Goal: Task Accomplishment & Management: Manage account settings

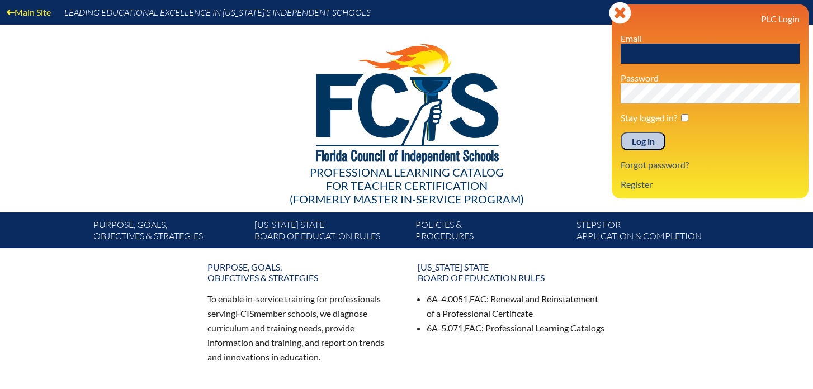
click at [642, 54] on input "text" at bounding box center [709, 54] width 179 height 20
click at [680, 53] on input "amurphy@lhps.org" at bounding box center [709, 54] width 179 height 20
type input "[EMAIL_ADDRESS][DOMAIN_NAME]"
click at [657, 143] on input "Log in" at bounding box center [642, 141] width 45 height 19
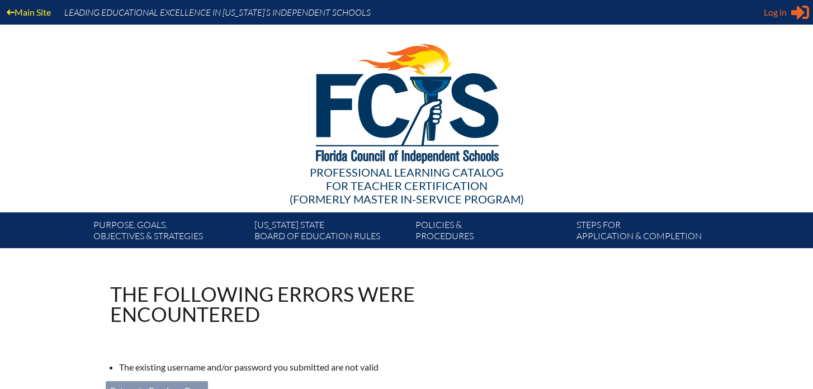
click at [776, 13] on span "Log in" at bounding box center [774, 12] width 23 height 13
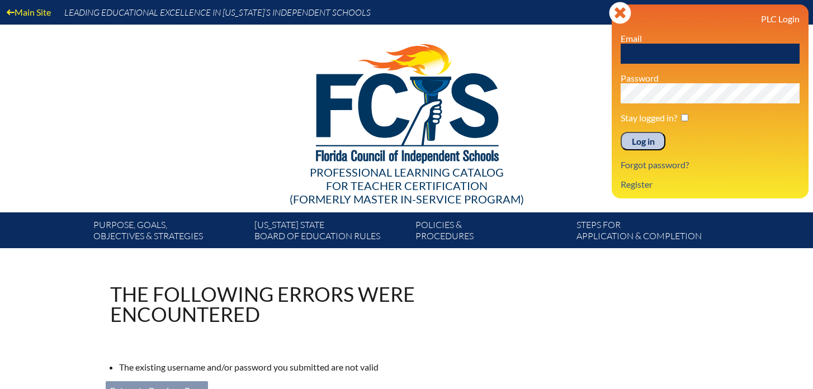
click at [637, 53] on input "text" at bounding box center [709, 54] width 179 height 20
click at [680, 57] on input "amurphy@lhps.org" at bounding box center [709, 54] width 179 height 20
type input "[EMAIL_ADDRESS][DOMAIN_NAME]"
click at [620, 96] on div "Log in Close Sign in or register PLC Login Email amurphy@lhprep.org Password St…" at bounding box center [709, 101] width 197 height 194
click at [620, 132] on input "Log in" at bounding box center [642, 141] width 45 height 19
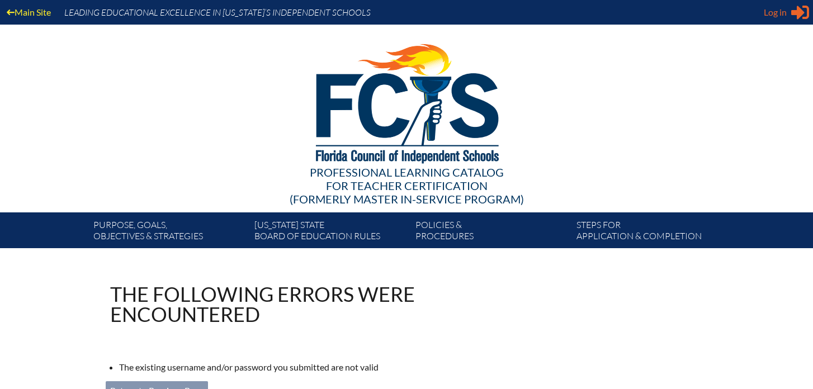
click at [777, 9] on span "Log in" at bounding box center [774, 12] width 23 height 13
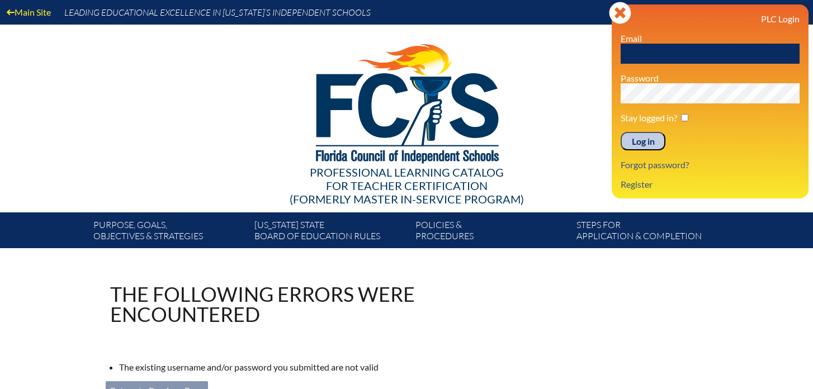
click at [662, 54] on input "text" at bounding box center [709, 54] width 179 height 20
type input "[EMAIL_ADDRESS][DOMAIN_NAME]"
click at [620, 132] on input "Log in" at bounding box center [642, 141] width 45 height 19
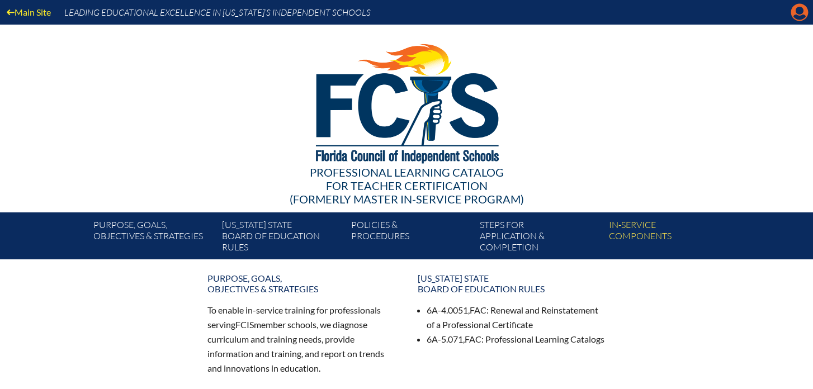
click at [801, 12] on icon "Manage account" at bounding box center [799, 12] width 18 height 18
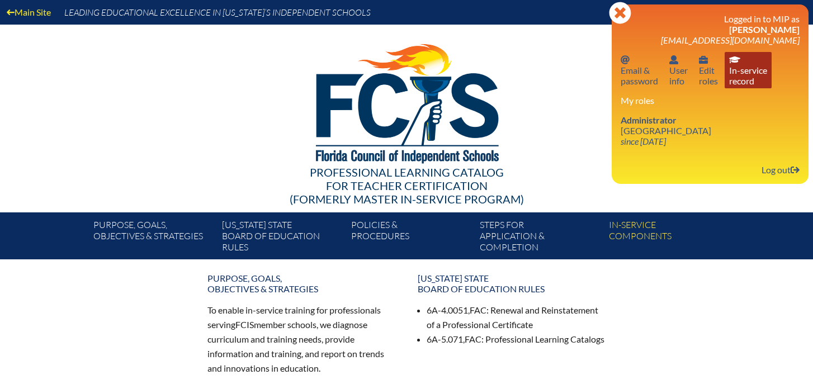
click at [751, 78] on link "In-service record In-service record" at bounding box center [747, 70] width 47 height 36
